Goal: Task Accomplishment & Management: Manage account settings

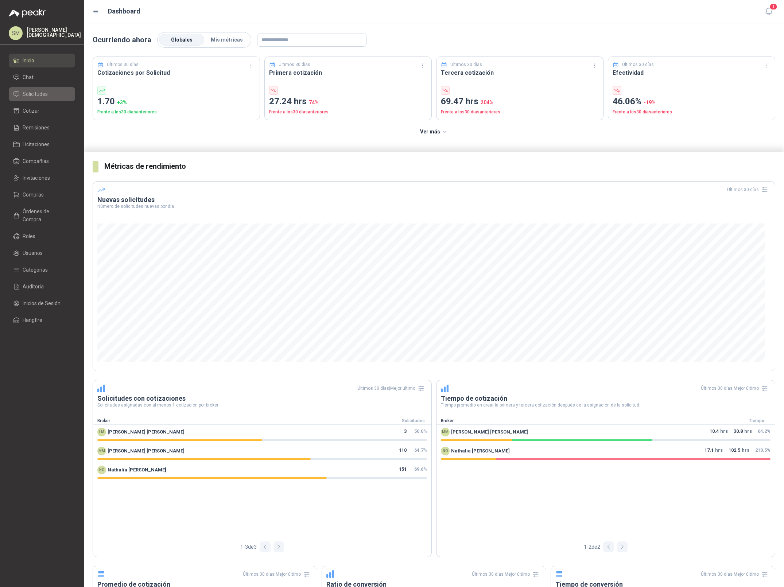
click at [35, 97] on span "Solicitudes" at bounding box center [35, 94] width 25 height 8
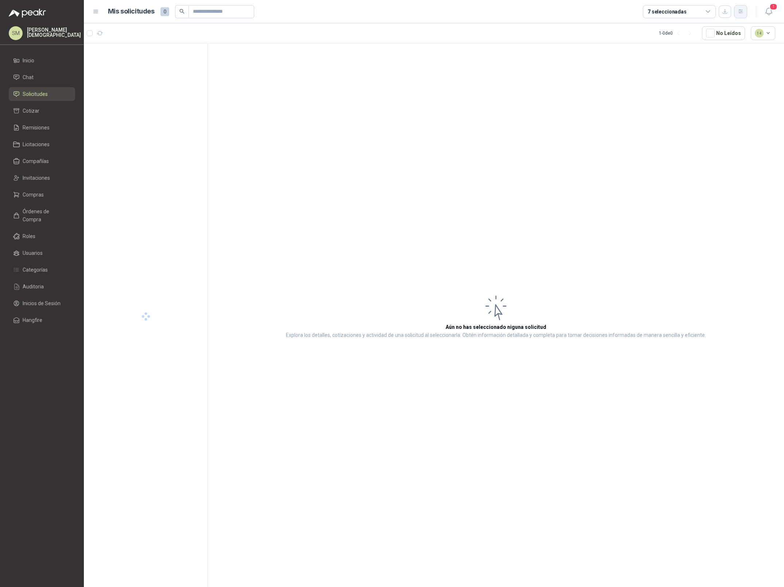
click at [744, 13] on button "button" at bounding box center [740, 11] width 13 height 13
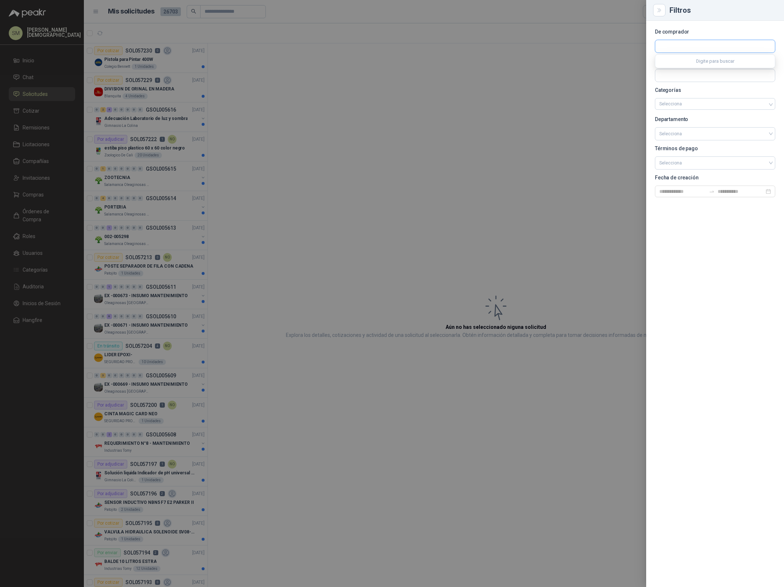
click at [684, 44] on input "text" at bounding box center [715, 46] width 120 height 12
type input "*******"
click at [683, 62] on p "Sucroal" at bounding box center [685, 62] width 26 height 4
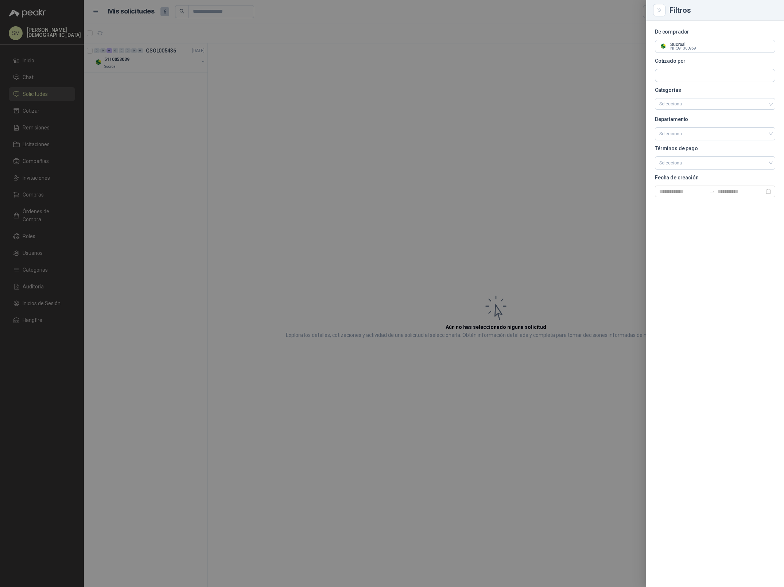
click at [306, 118] on div at bounding box center [392, 293] width 784 height 587
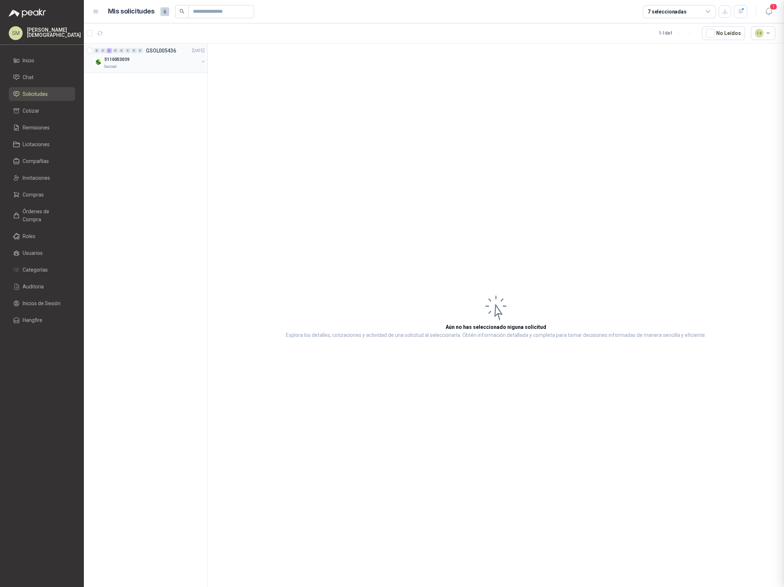
click at [188, 61] on div "5110053039" at bounding box center [151, 59] width 94 height 9
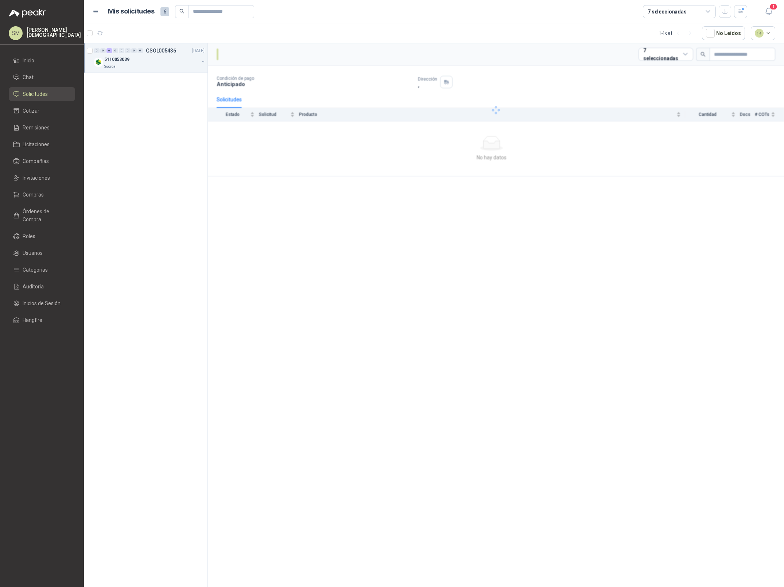
click at [161, 63] on div "5110053039" at bounding box center [151, 59] width 94 height 9
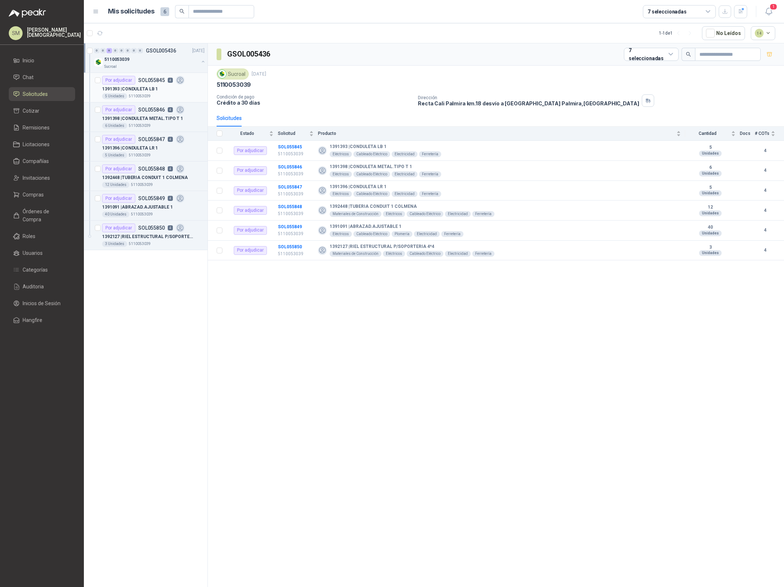
click at [179, 92] on div "1391393 | CONDULETA LB 1" at bounding box center [153, 89] width 102 height 9
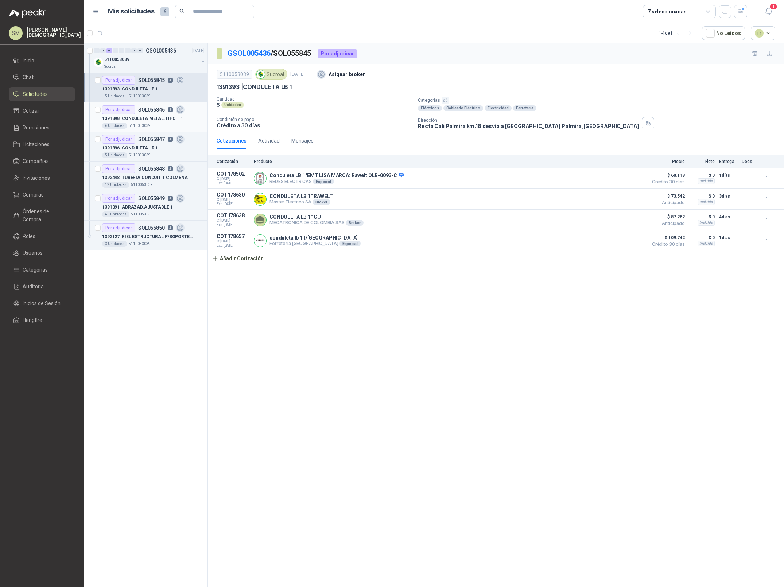
click at [164, 120] on p "1391398 | CONDULETA METAL.TIPO T 1" at bounding box center [142, 118] width 81 height 7
click at [139, 148] on p "1391396 | CONDULETA LR 1" at bounding box center [130, 148] width 56 height 7
click at [138, 170] on p "SOL055848" at bounding box center [151, 168] width 27 height 5
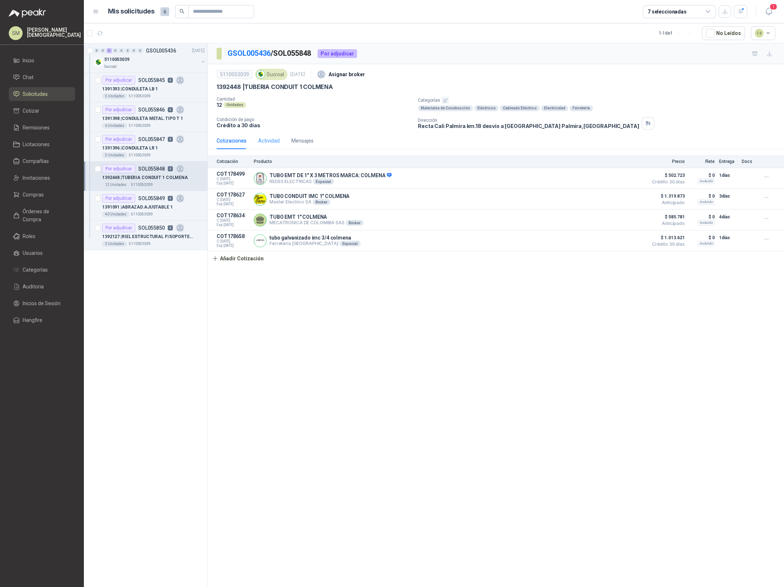
click at [276, 136] on div "Actividad" at bounding box center [269, 140] width 22 height 17
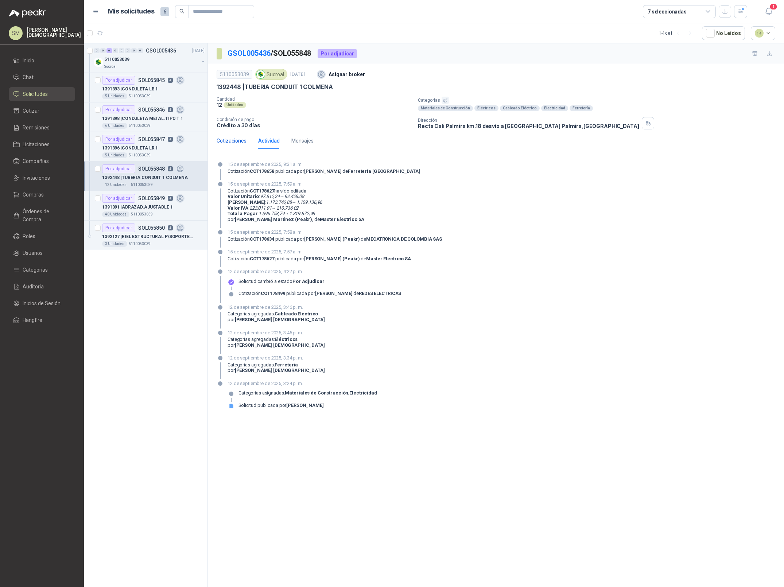
click at [237, 140] on div "Cotizaciones" at bounding box center [232, 141] width 30 height 8
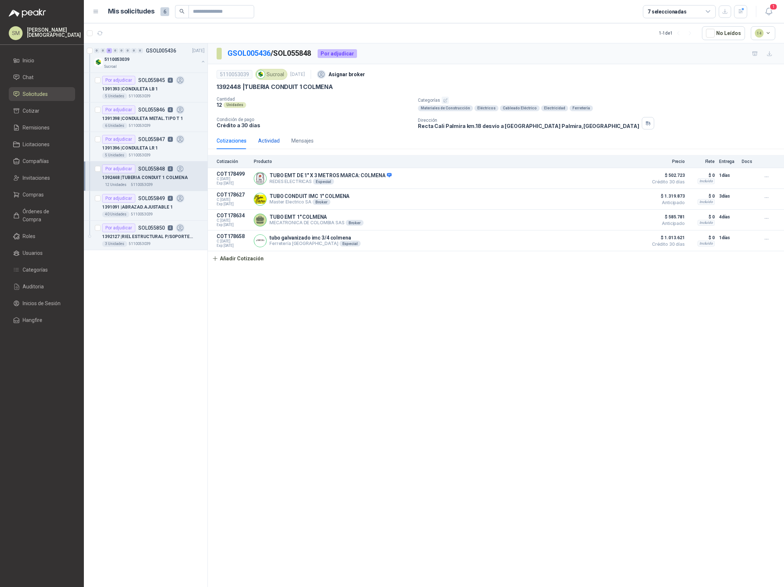
click at [263, 143] on div "Actividad" at bounding box center [269, 141] width 22 height 8
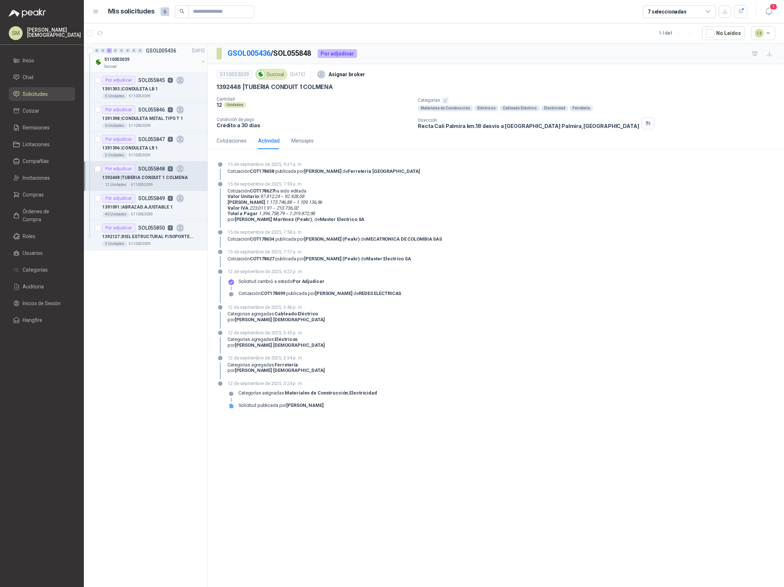
click at [149, 64] on div "Sucroal" at bounding box center [151, 67] width 94 height 6
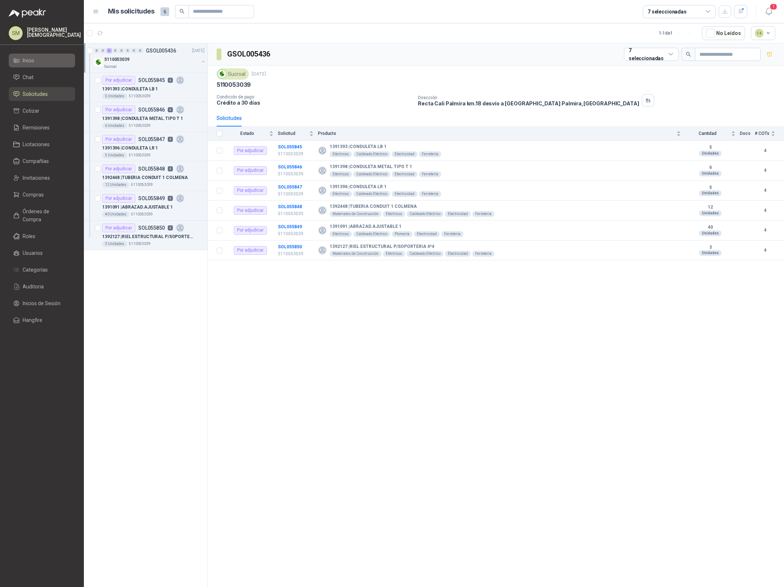
click at [32, 62] on span "Inicio" at bounding box center [29, 61] width 12 height 8
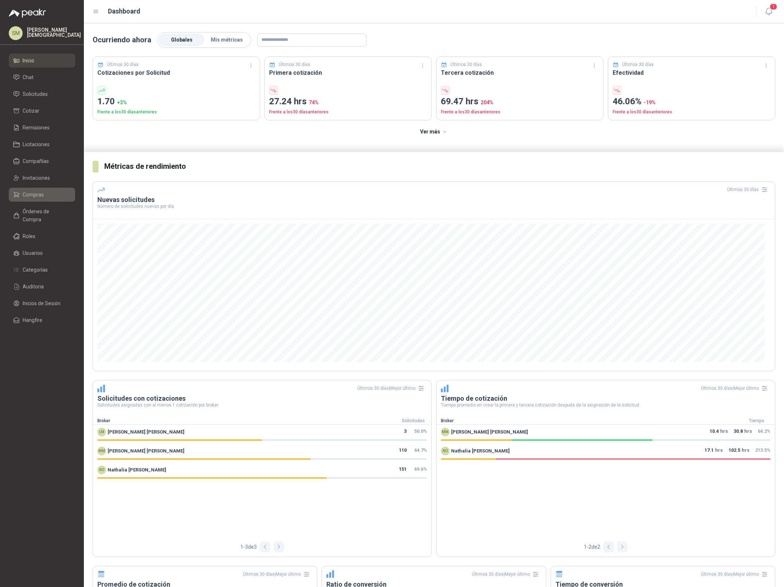
click at [44, 191] on li "Compras" at bounding box center [42, 195] width 58 height 8
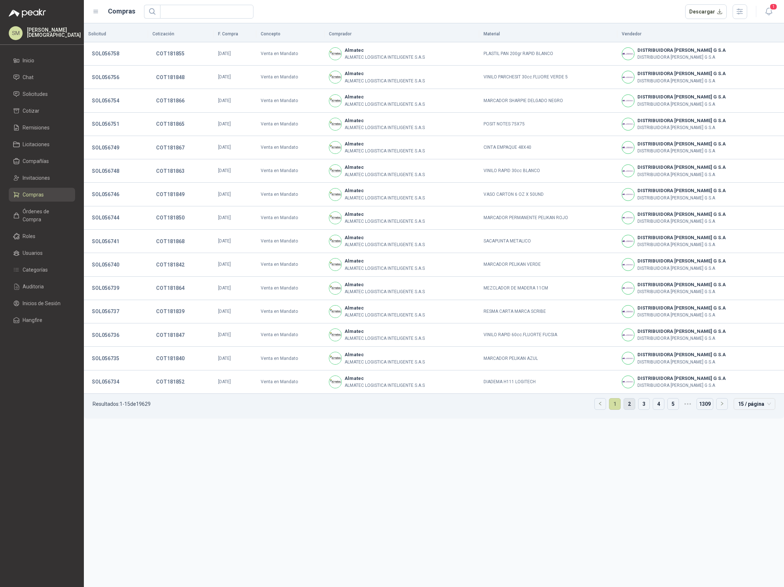
click at [631, 406] on link "2" at bounding box center [629, 404] width 11 height 11
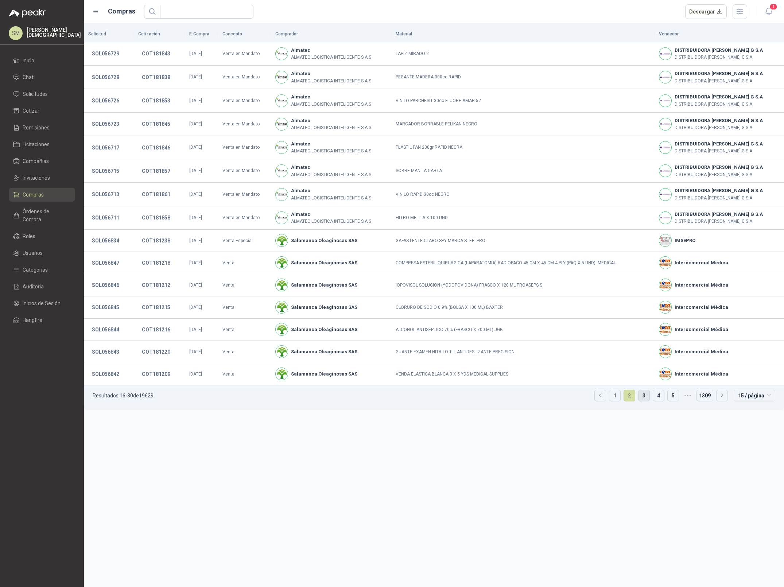
click at [644, 401] on link "3" at bounding box center [643, 395] width 11 height 11
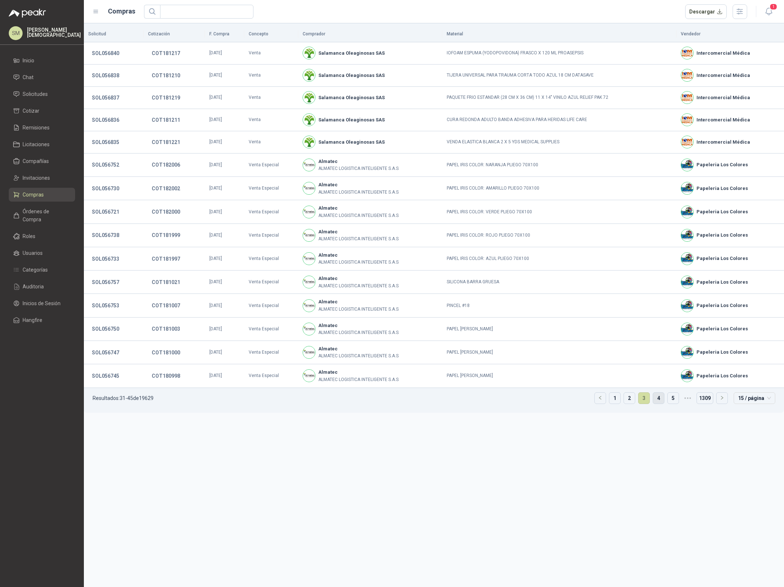
click at [654, 401] on link "4" at bounding box center [658, 398] width 11 height 11
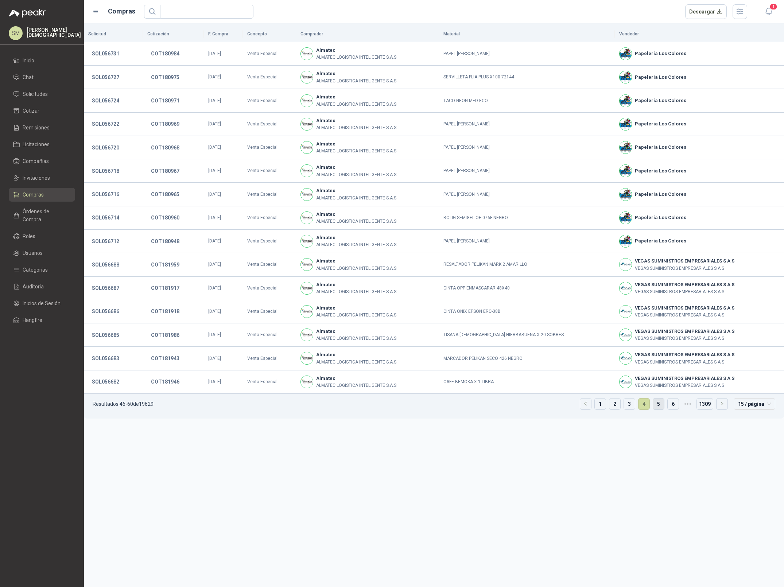
click at [661, 406] on link "5" at bounding box center [658, 404] width 11 height 11
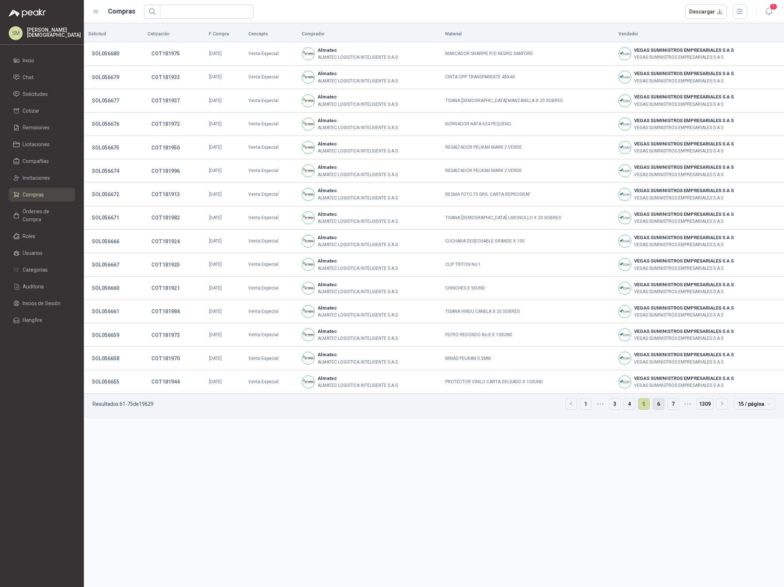
click at [661, 406] on link "6" at bounding box center [658, 404] width 11 height 11
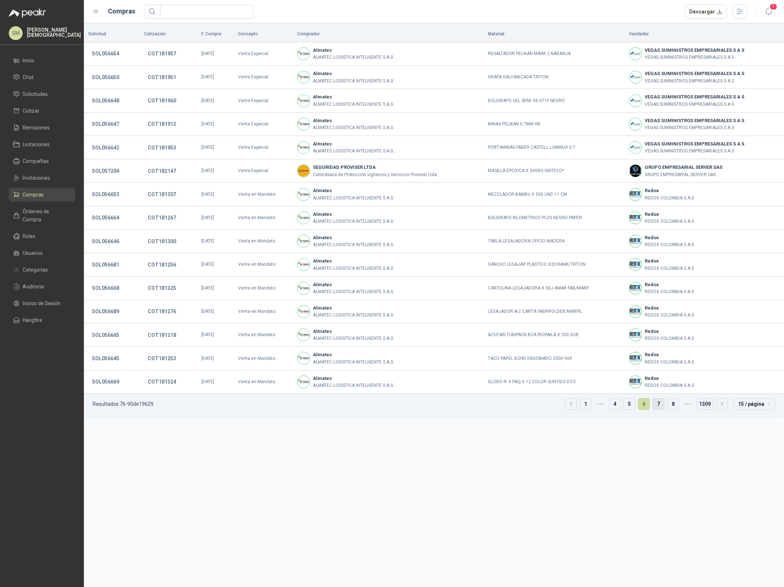
click at [662, 406] on link "7" at bounding box center [658, 404] width 11 height 11
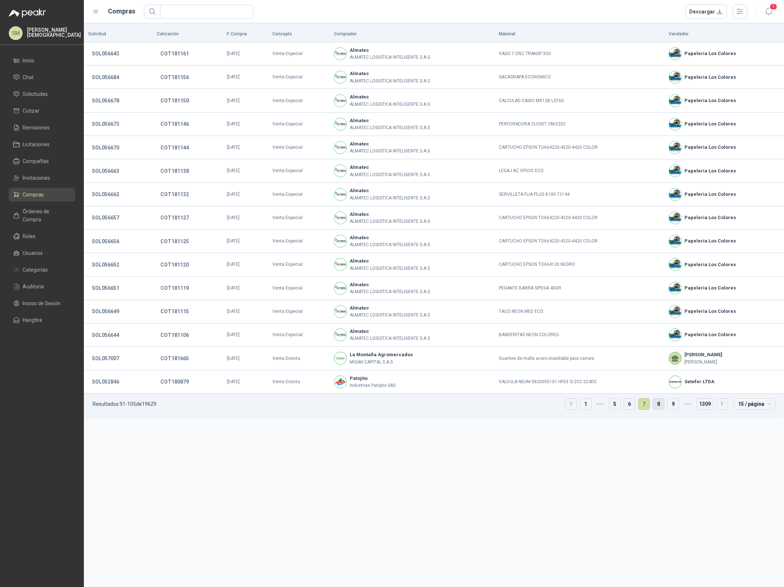
click at [662, 406] on link "8" at bounding box center [658, 404] width 11 height 11
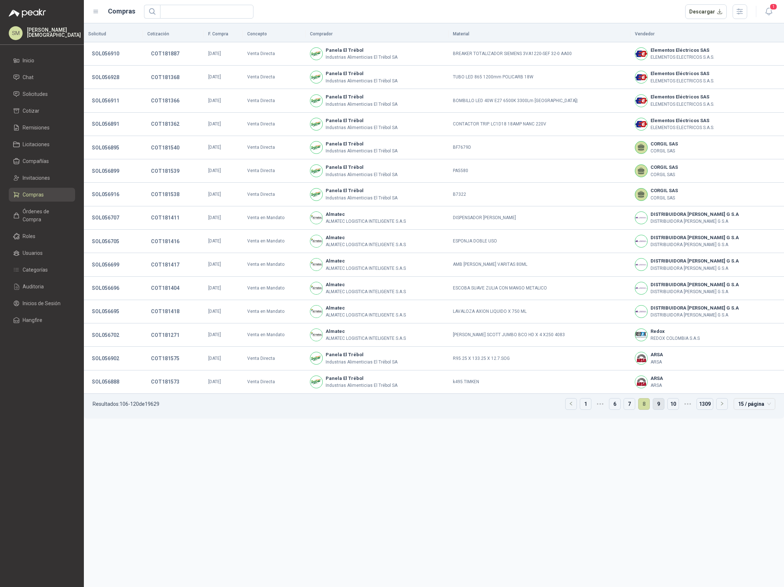
click at [664, 406] on link "9" at bounding box center [658, 404] width 11 height 11
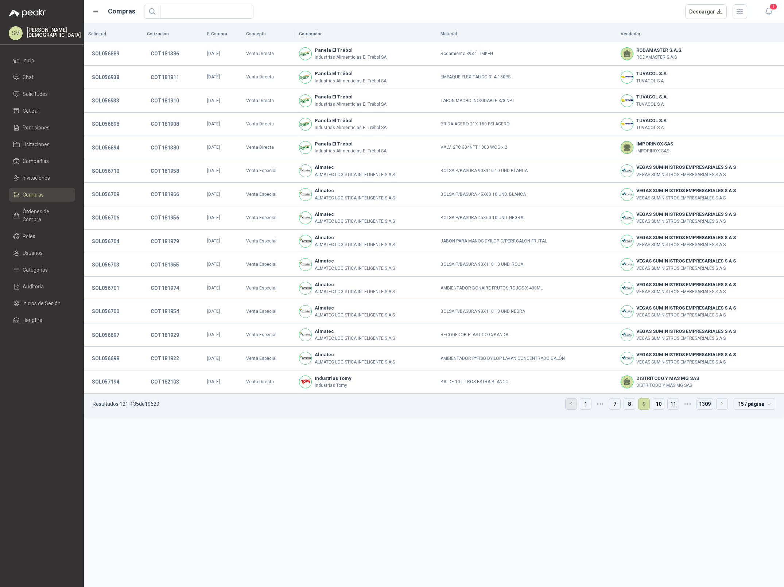
click at [571, 406] on icon "left" at bounding box center [571, 403] width 4 height 4
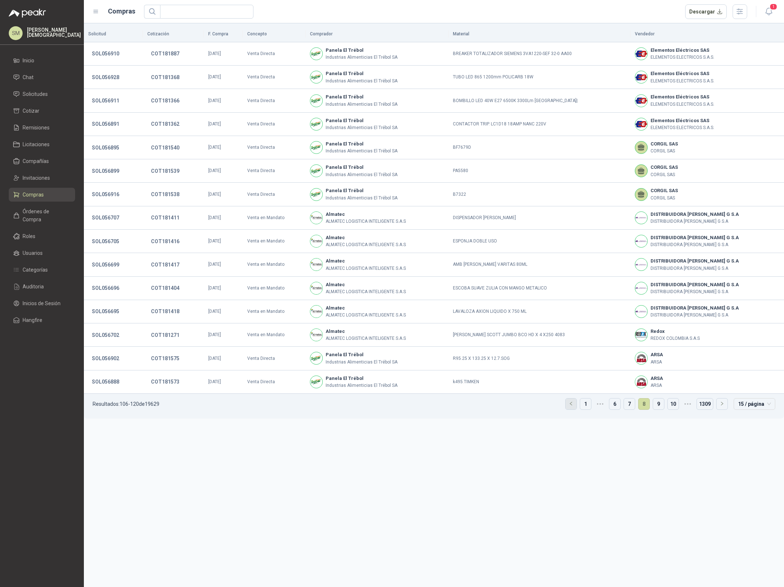
click at [571, 406] on icon "left" at bounding box center [571, 403] width 4 height 4
click at [571, 407] on div "Solicitud Cotización F. Compra Concepto Comprador Material Vendedor SOL056910 C…" at bounding box center [434, 222] width 700 height 392
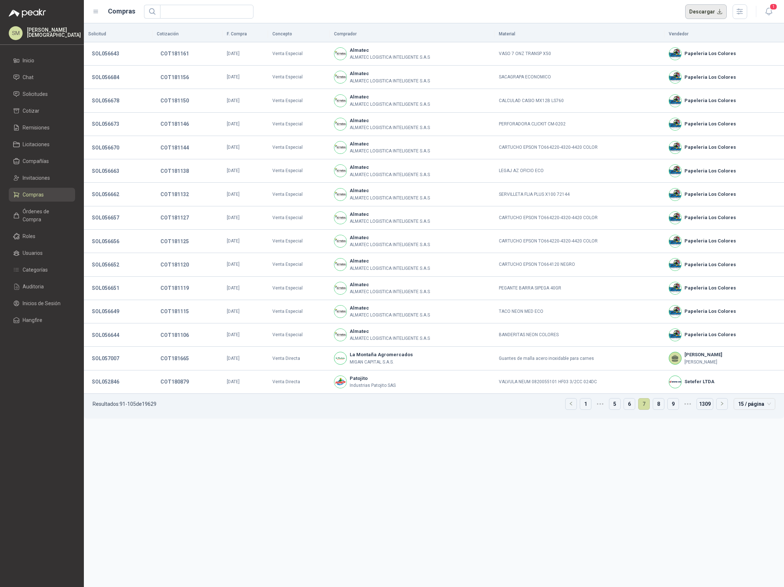
click at [699, 12] on button "Descargar" at bounding box center [706, 11] width 42 height 15
click at [48, 211] on span "Órdenes de Compra" at bounding box center [46, 215] width 46 height 16
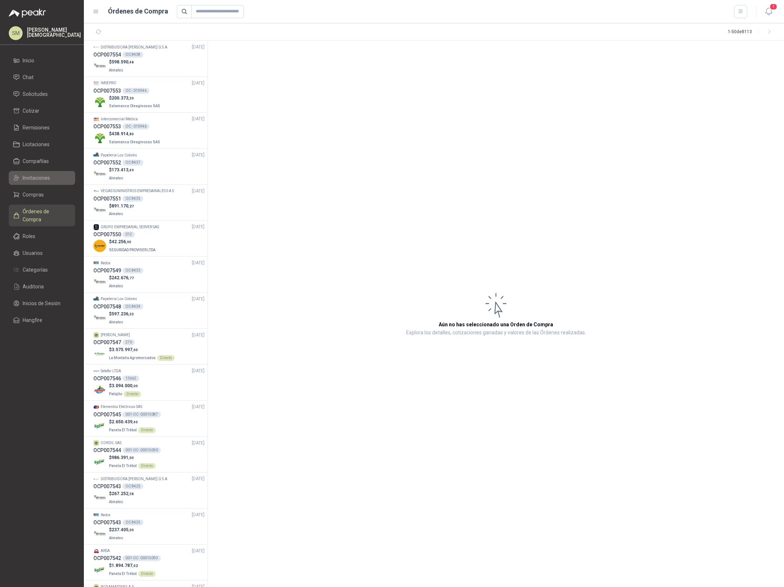
click at [45, 179] on span "Invitaciones" at bounding box center [36, 178] width 27 height 8
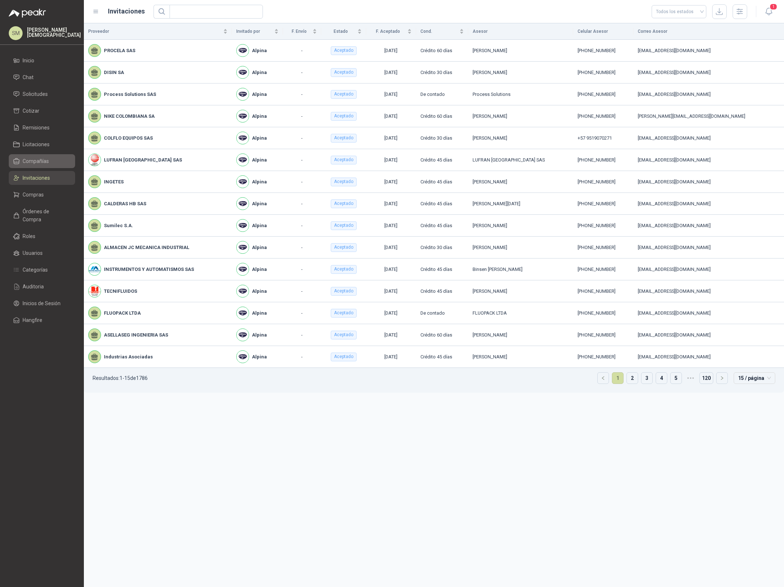
click at [37, 165] on span "Compañías" at bounding box center [36, 161] width 26 height 8
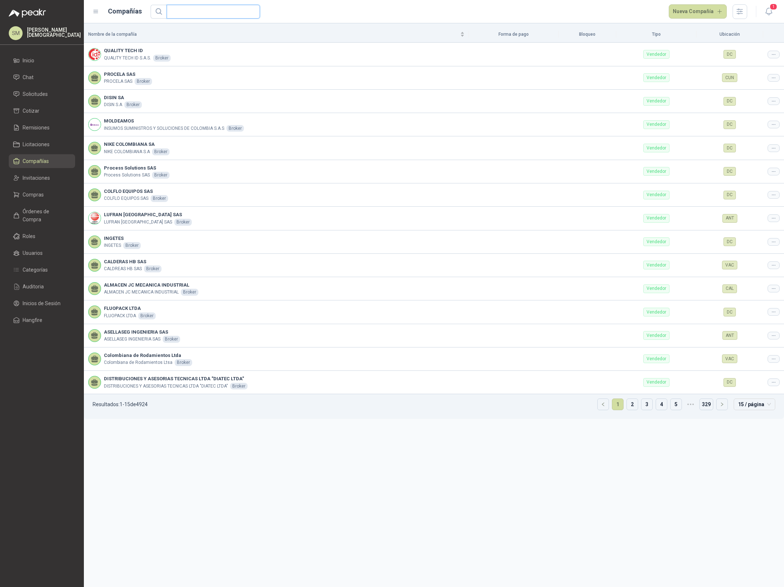
click at [197, 13] on input "text" at bounding box center [210, 11] width 79 height 13
type input "*"
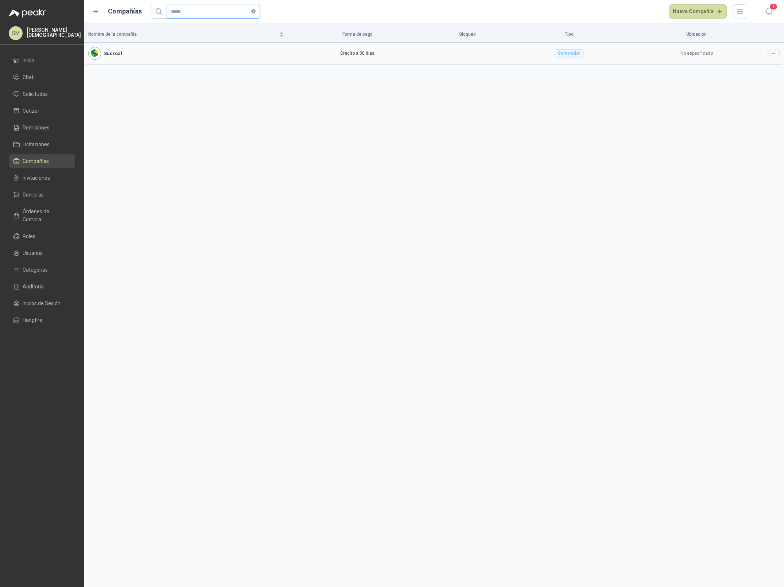
type input "*****"
click at [774, 55] on icon at bounding box center [773, 53] width 5 height 5
click at [769, 64] on span "Editar compañía" at bounding box center [755, 66] width 38 height 8
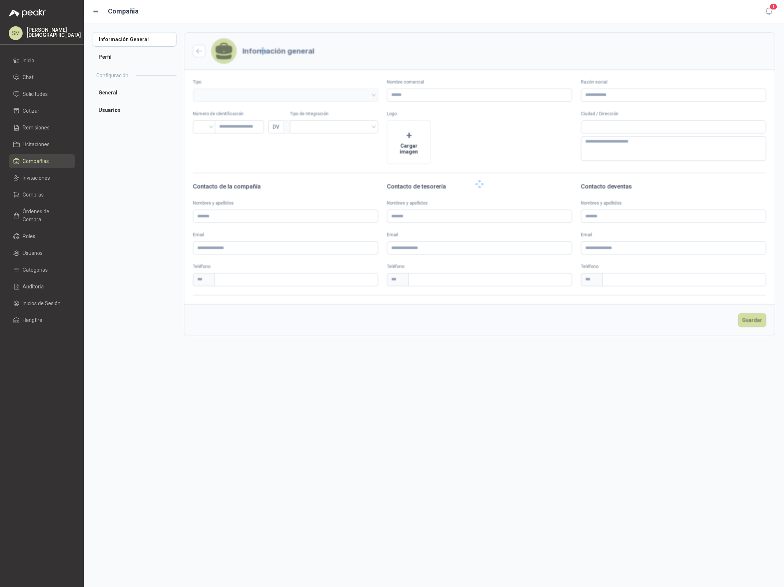
type input "*******"
type input "*********"
type input "*"
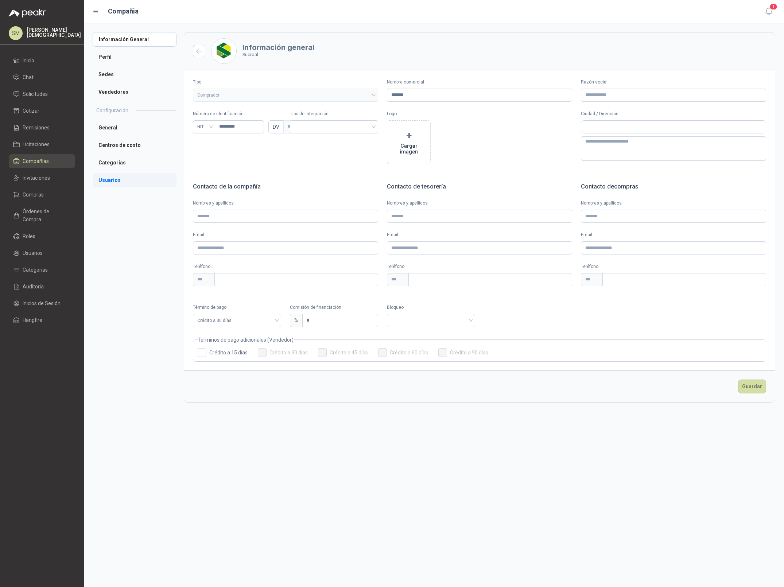
click at [122, 184] on li "Usuarios" at bounding box center [135, 180] width 84 height 15
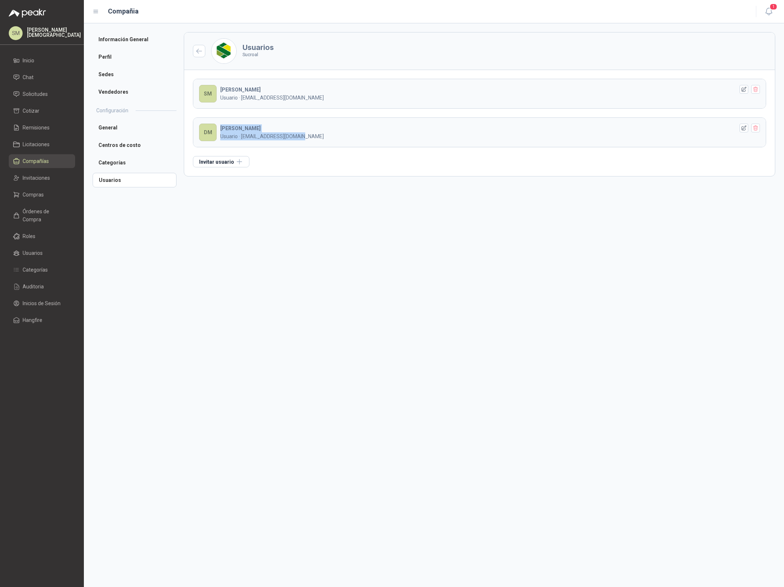
drag, startPoint x: 226, startPoint y: 129, endPoint x: 296, endPoint y: 140, distance: 70.8
click at [295, 139] on div "DIEGO LEON M Usuario · cotizaciones@sucroal.com.co" at bounding box center [477, 132] width 514 height 16
click at [342, 149] on div "SM SIMÓN M Usuario · sim2410@hotmail.com DM DIEGO LEON M Usuario · cotizaciones…" at bounding box center [479, 123] width 591 height 106
drag, startPoint x: 302, startPoint y: 97, endPoint x: 196, endPoint y: 85, distance: 106.8
click at [196, 85] on header "SM SIMÓN M Usuario · sim2410@hotmail.com" at bounding box center [479, 93] width 572 height 29
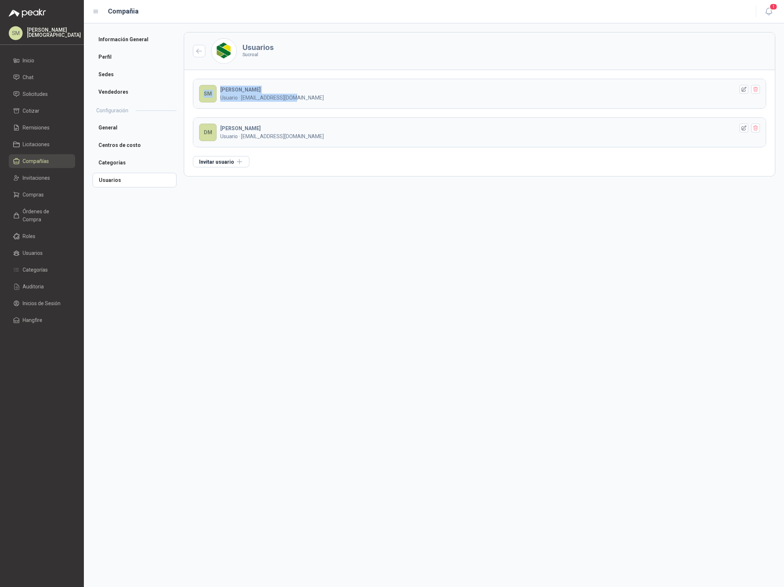
click at [199, 84] on header "SM SIMÓN M Usuario · sim2410@hotmail.com" at bounding box center [479, 93] width 572 height 29
drag, startPoint x: 302, startPoint y: 98, endPoint x: 205, endPoint y: 90, distance: 96.6
click at [205, 90] on header "SM SIMÓN M Usuario · sim2410@hotmail.com" at bounding box center [479, 93] width 572 height 29
click at [207, 90] on div "SM" at bounding box center [208, 94] width 18 height 18
drag, startPoint x: 325, startPoint y: 137, endPoint x: 242, endPoint y: 136, distance: 83.5
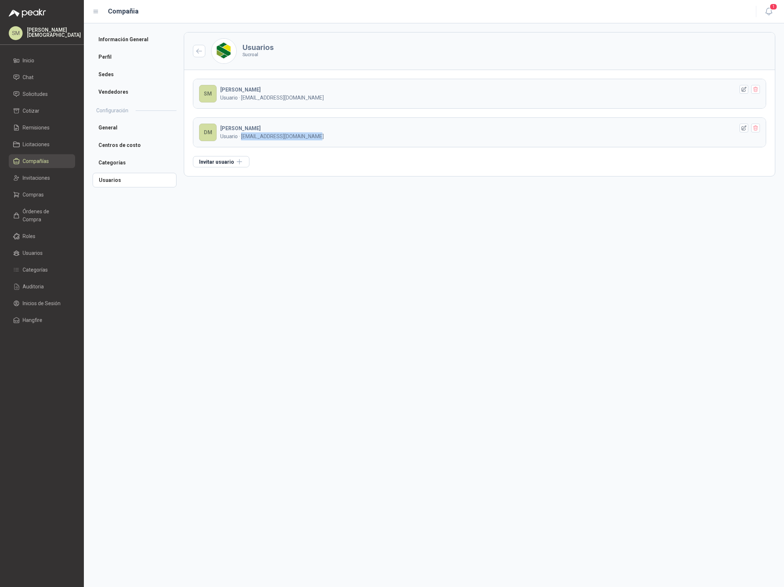
click at [242, 136] on p "Usuario · cotizaciones@sucroal.com.co" at bounding box center [477, 136] width 514 height 8
click at [324, 162] on div "SM SIMÓN M Usuario · sim2410@hotmail.com DM DIEGO LEON M Usuario · cotizaciones…" at bounding box center [479, 123] width 591 height 106
drag, startPoint x: 242, startPoint y: 137, endPoint x: 305, endPoint y: 140, distance: 63.5
click at [305, 140] on p "Usuario · cotizaciones@sucroal.com.co" at bounding box center [477, 136] width 514 height 8
click at [318, 139] on p "Usuario · cotizaciones@sucroal.com.co" at bounding box center [477, 136] width 514 height 8
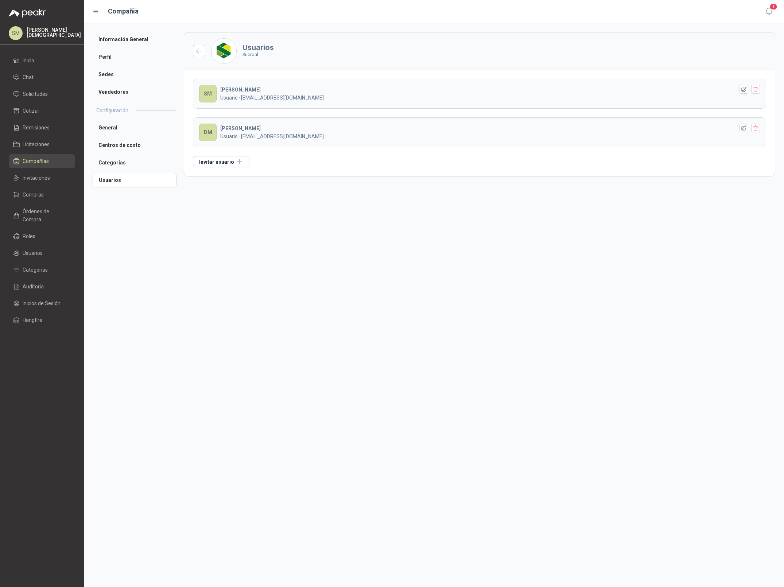
click at [458, 100] on p "Usuario · sim2410@hotmail.com" at bounding box center [477, 98] width 514 height 8
click at [757, 92] on icon "button" at bounding box center [755, 89] width 4 height 5
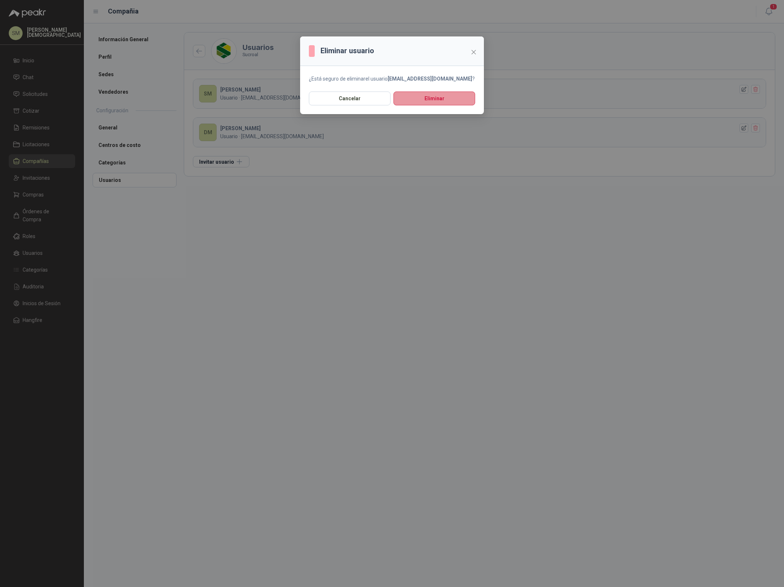
drag, startPoint x: 434, startPoint y: 96, endPoint x: 435, endPoint y: 101, distance: 5.2
click at [434, 96] on button "Eliminar" at bounding box center [434, 99] width 82 height 14
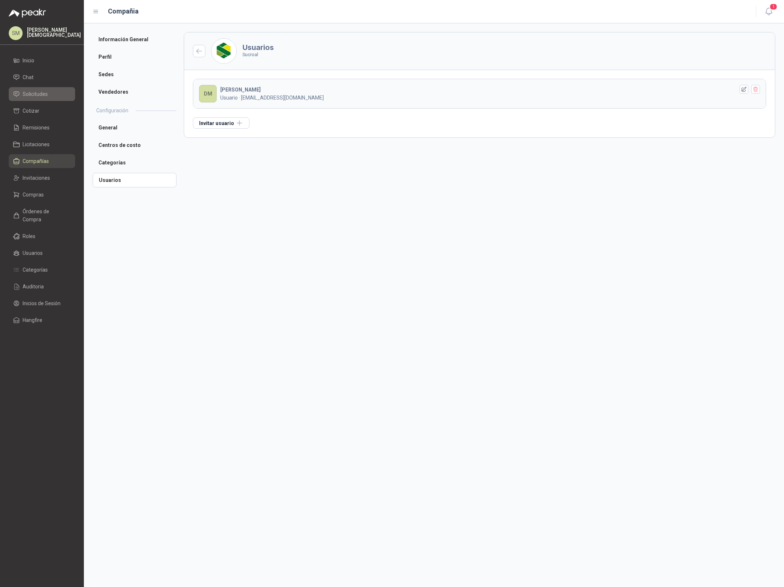
click at [31, 94] on span "Solicitudes" at bounding box center [35, 94] width 25 height 8
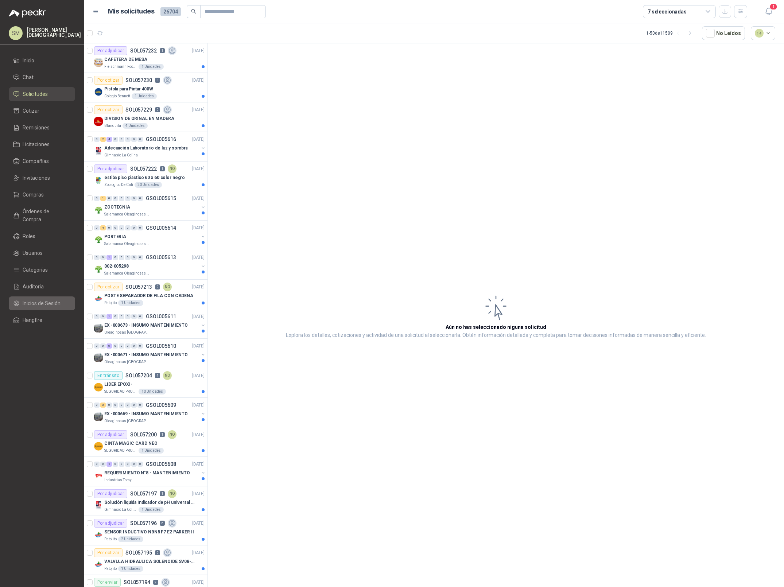
click at [49, 299] on span "Inicios de Sesión" at bounding box center [42, 303] width 38 height 8
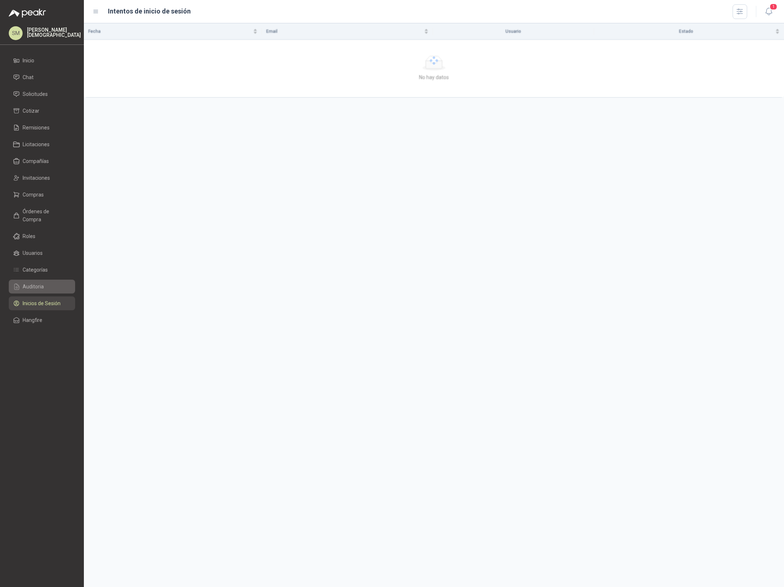
click at [40, 283] on span "Auditoria" at bounding box center [33, 287] width 21 height 8
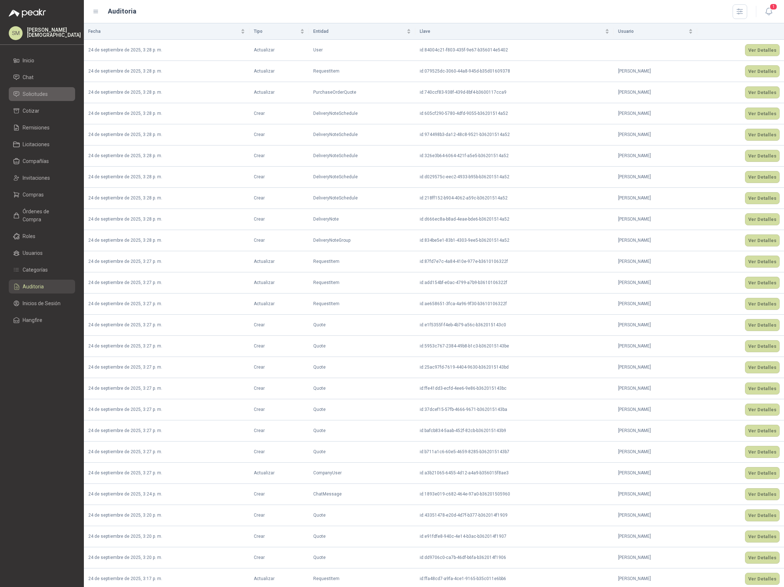
click at [46, 95] on span "Solicitudes" at bounding box center [35, 94] width 25 height 8
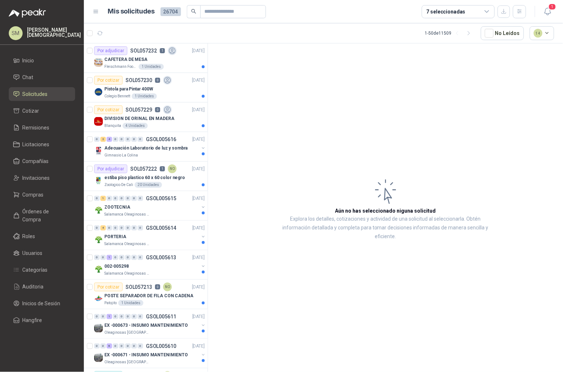
click at [54, 30] on p "Simón Mosquera" at bounding box center [54, 32] width 54 height 10
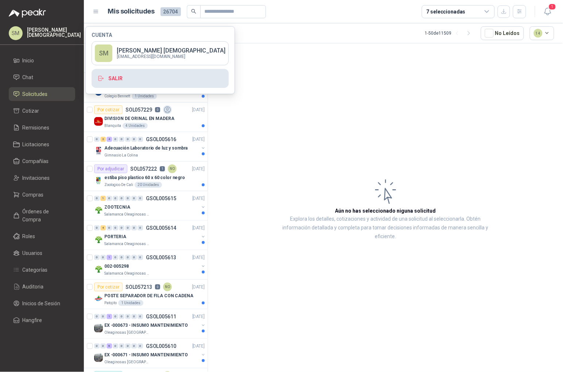
click at [132, 79] on button "Salir" at bounding box center [160, 78] width 137 height 19
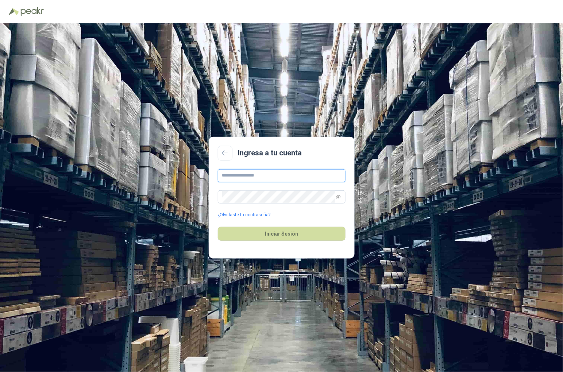
type input "**********"
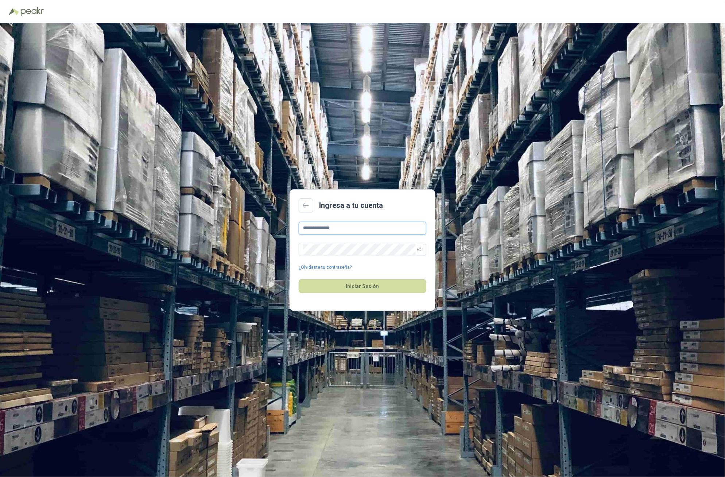
click at [355, 226] on input "**********" at bounding box center [363, 228] width 128 height 13
type input "**********"
click at [372, 282] on button "Iniciar Sesión" at bounding box center [363, 286] width 128 height 14
